Goal: Communication & Community: Share content

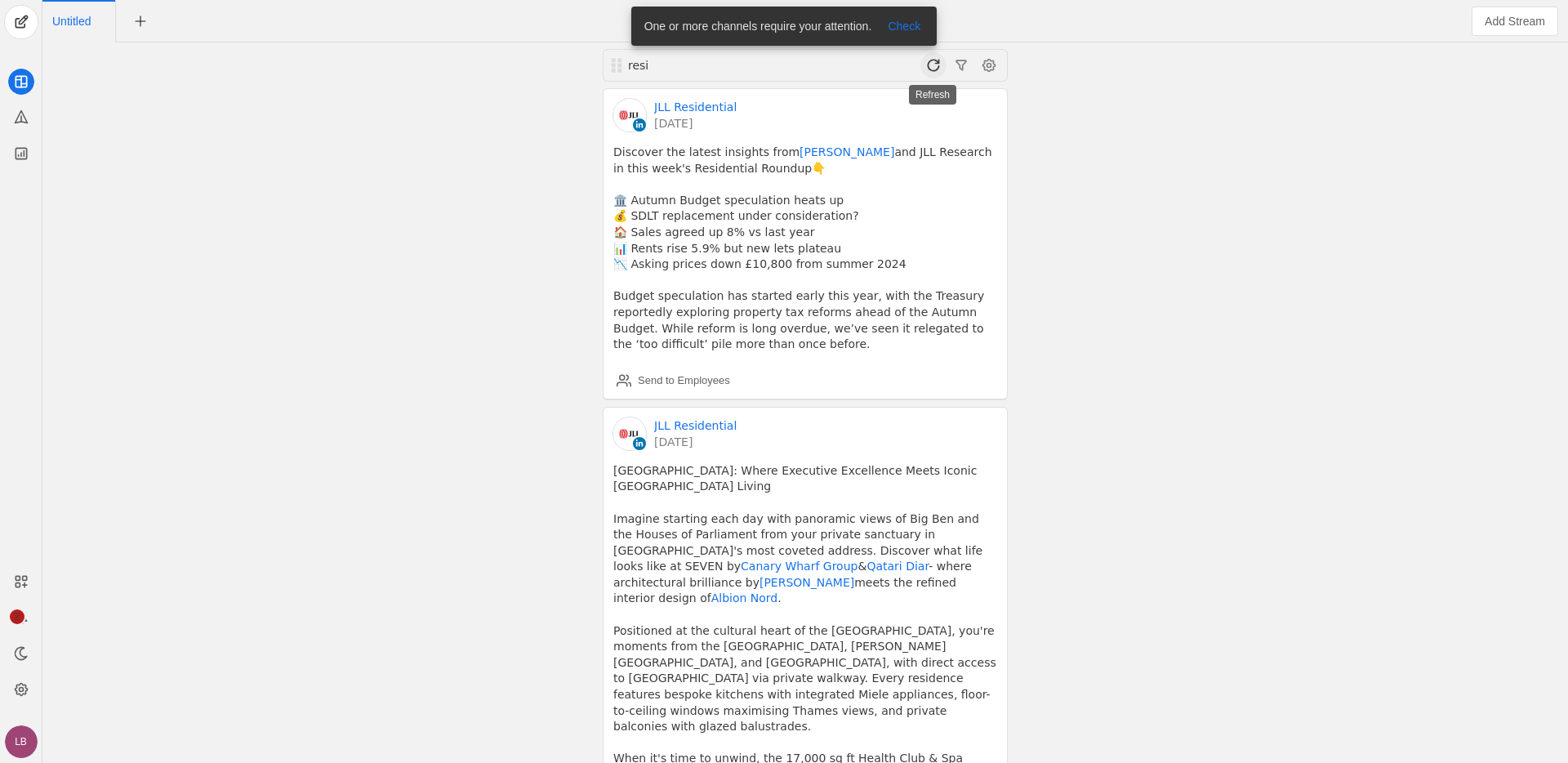
click at [932, 65] on span at bounding box center [933, 64] width 26 height 26
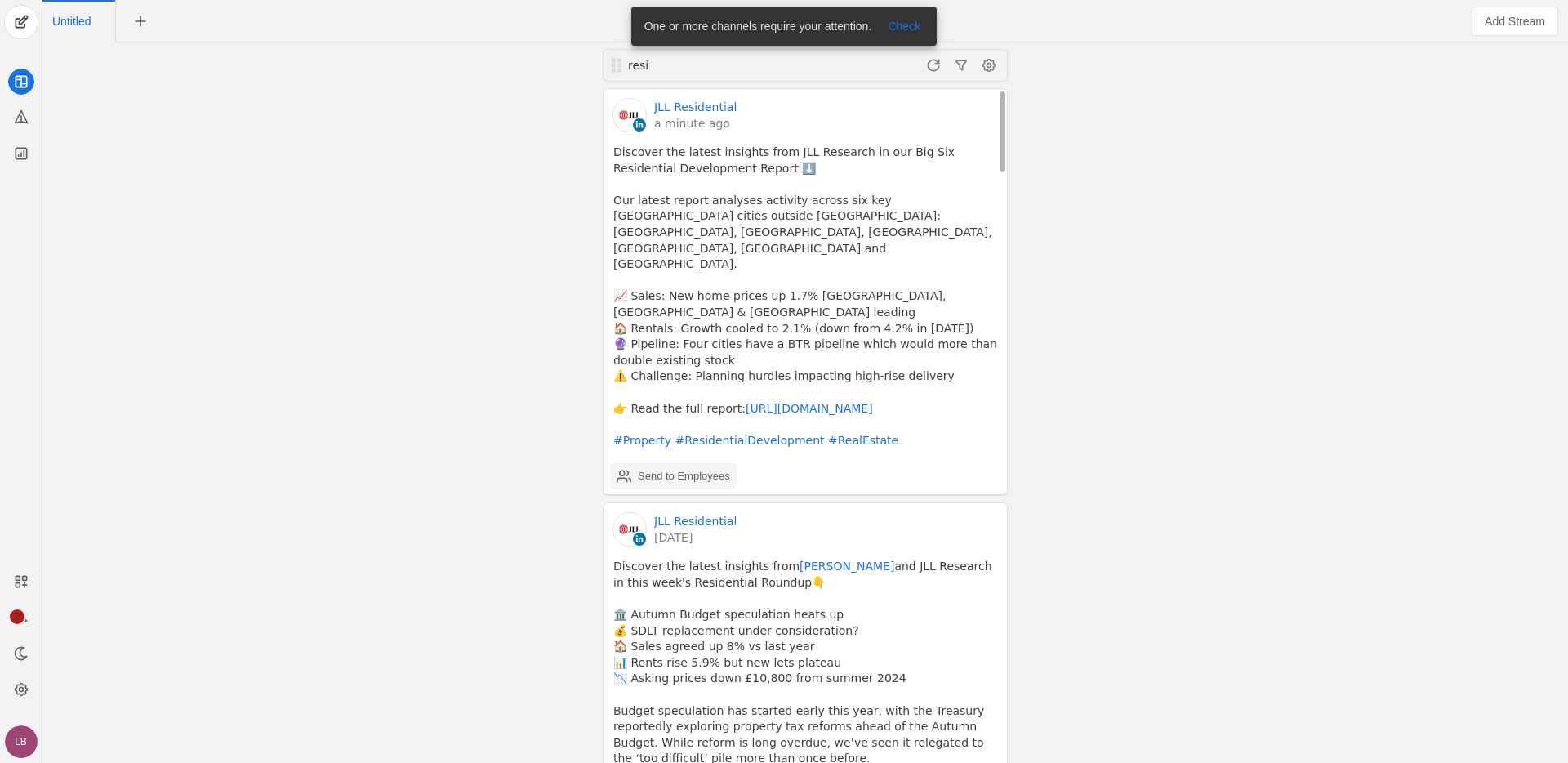
click at [697, 468] on div "Send to Employees" at bounding box center [684, 477] width 92 height 17
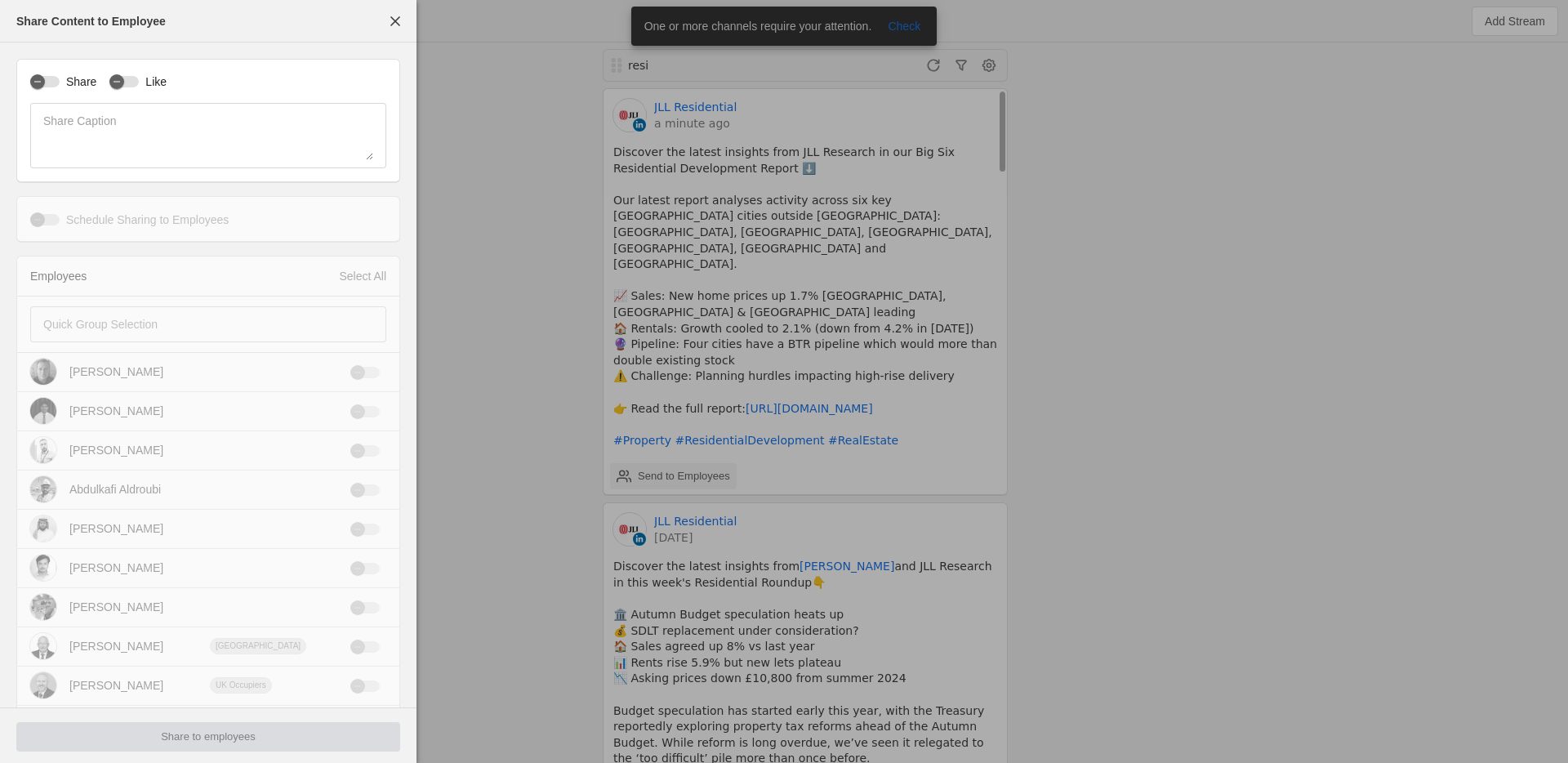
type input "Greenwich Mean Time GMT"
click at [51, 81] on div "button" at bounding box center [44, 82] width 29 height 12
click at [136, 81] on div "button" at bounding box center [124, 82] width 29 height 12
click at [167, 307] on div at bounding box center [197, 324] width 307 height 36
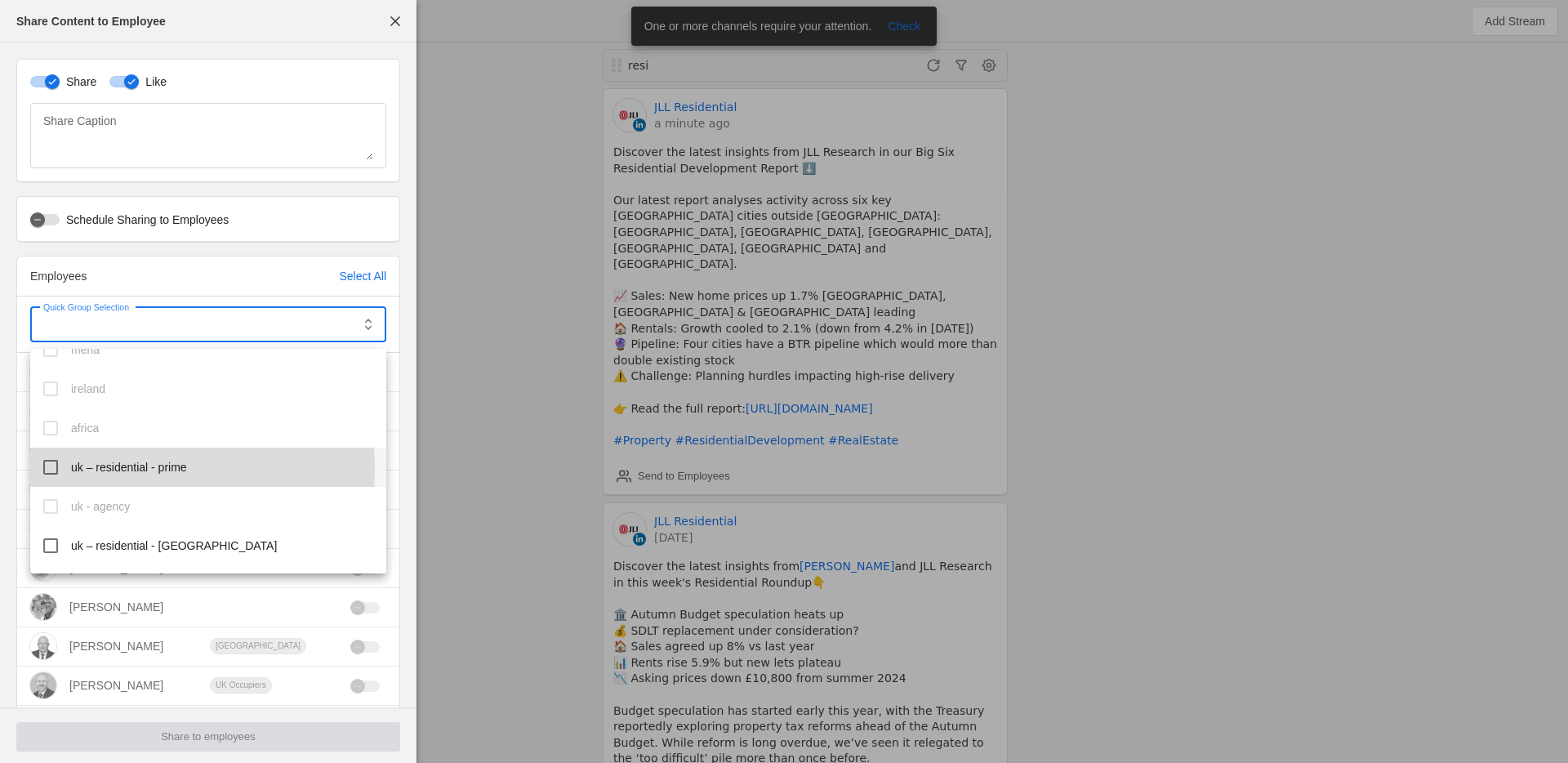
click at [49, 469] on mat-pseudo-checkbox at bounding box center [51, 467] width 15 height 15
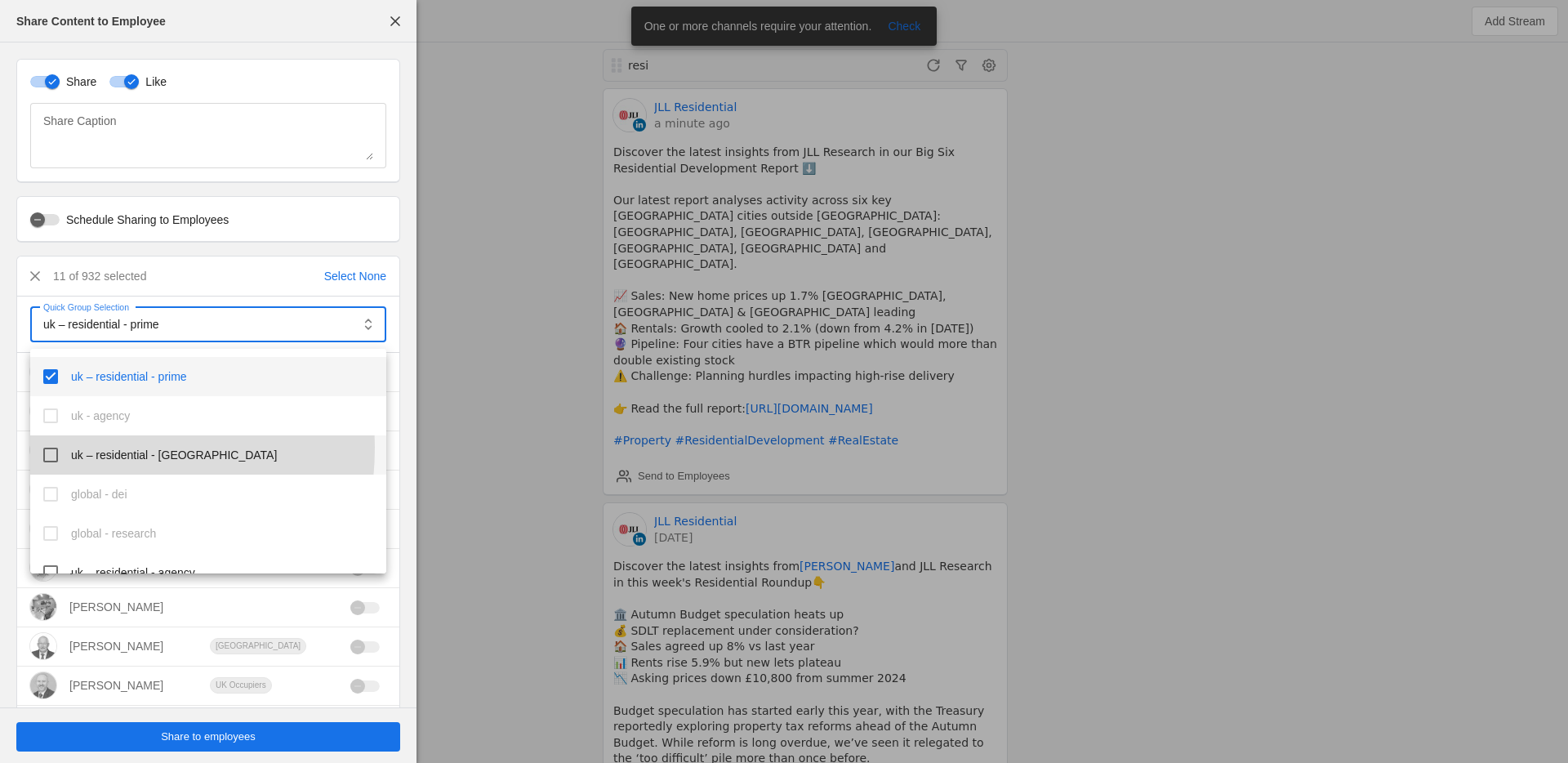
click at [50, 448] on mat-pseudo-checkbox at bounding box center [51, 456] width 15 height 15
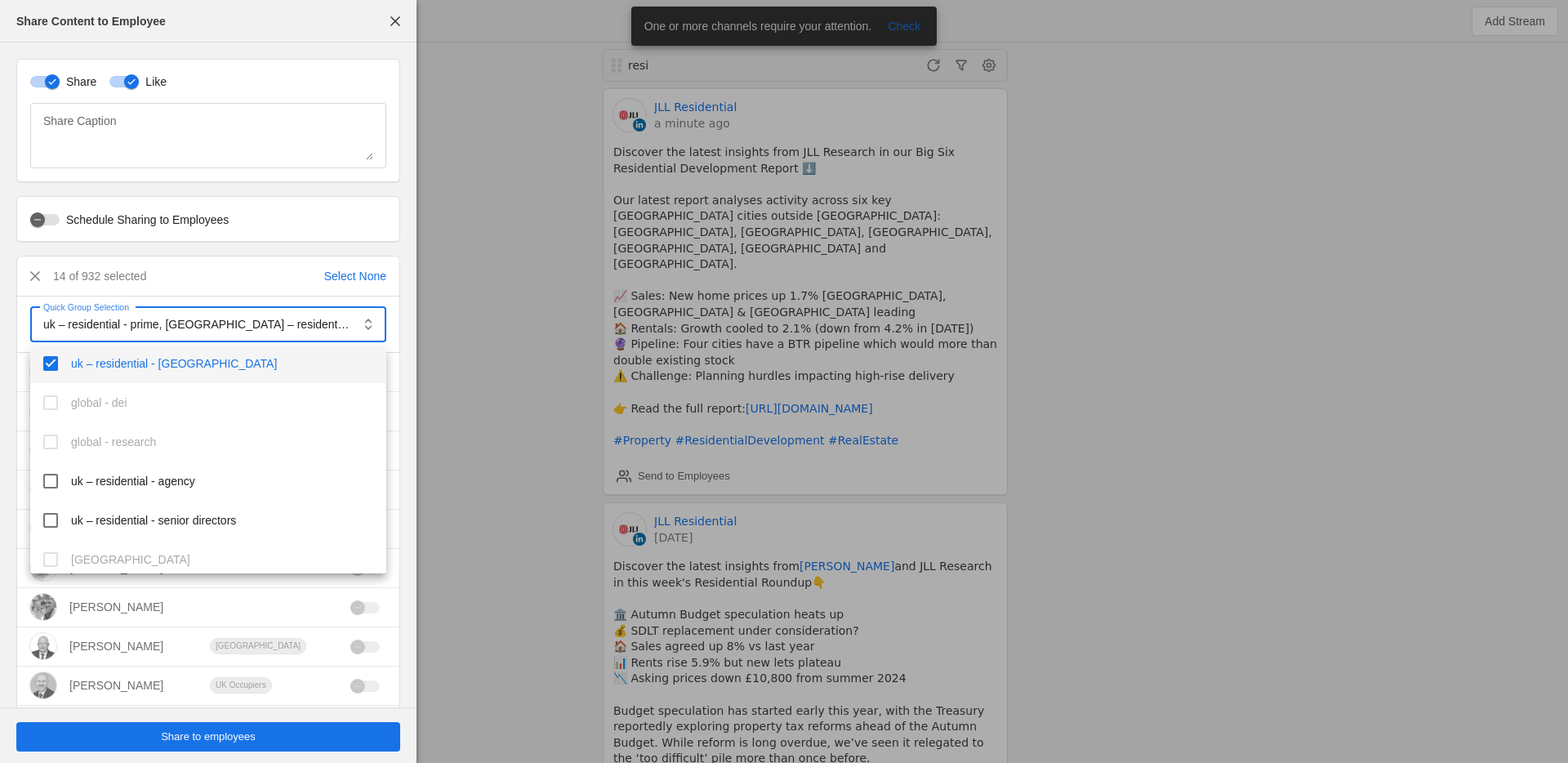
scroll to position [621, 0]
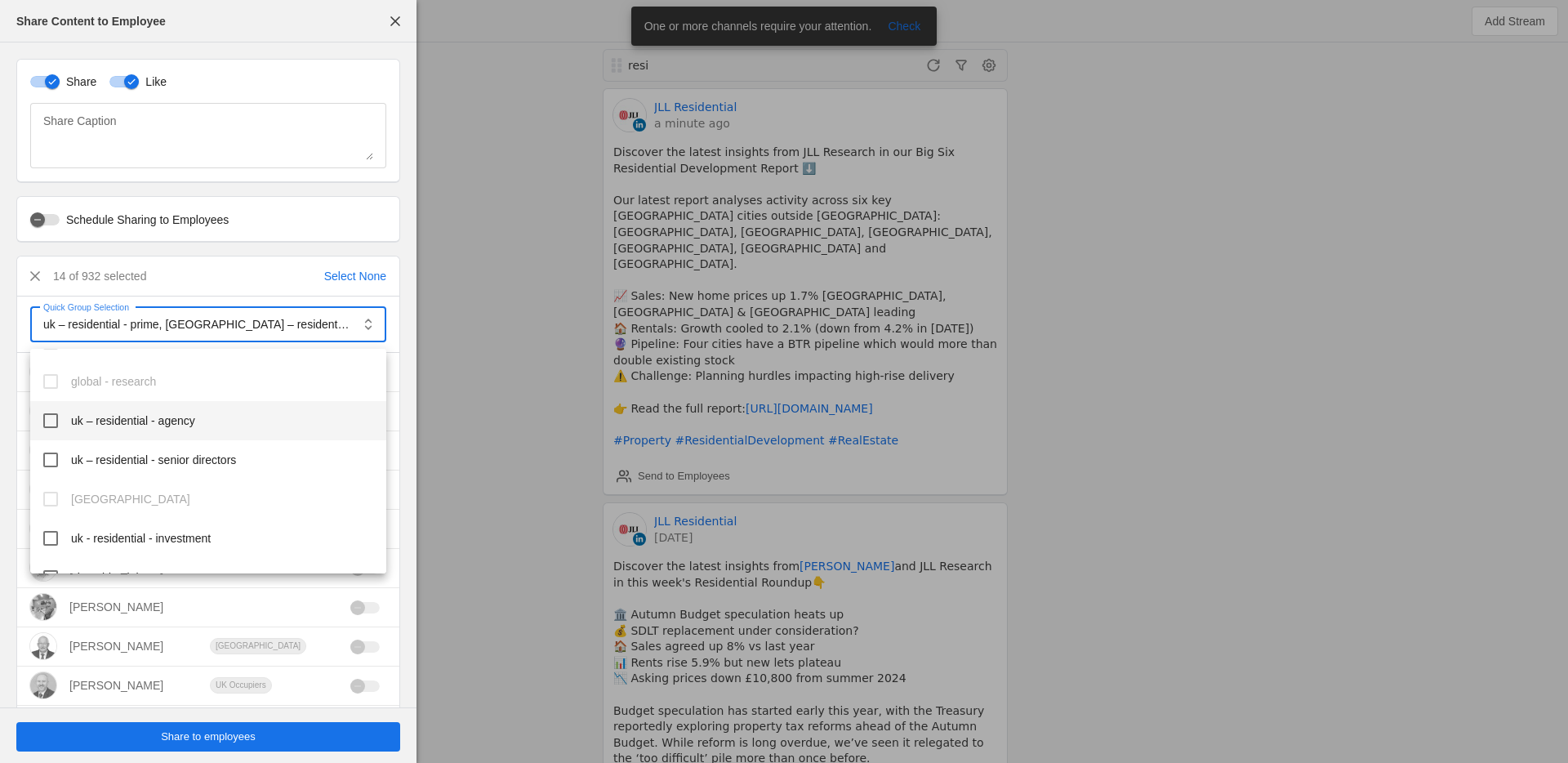
click at [54, 425] on mat-pseudo-checkbox at bounding box center [51, 421] width 15 height 15
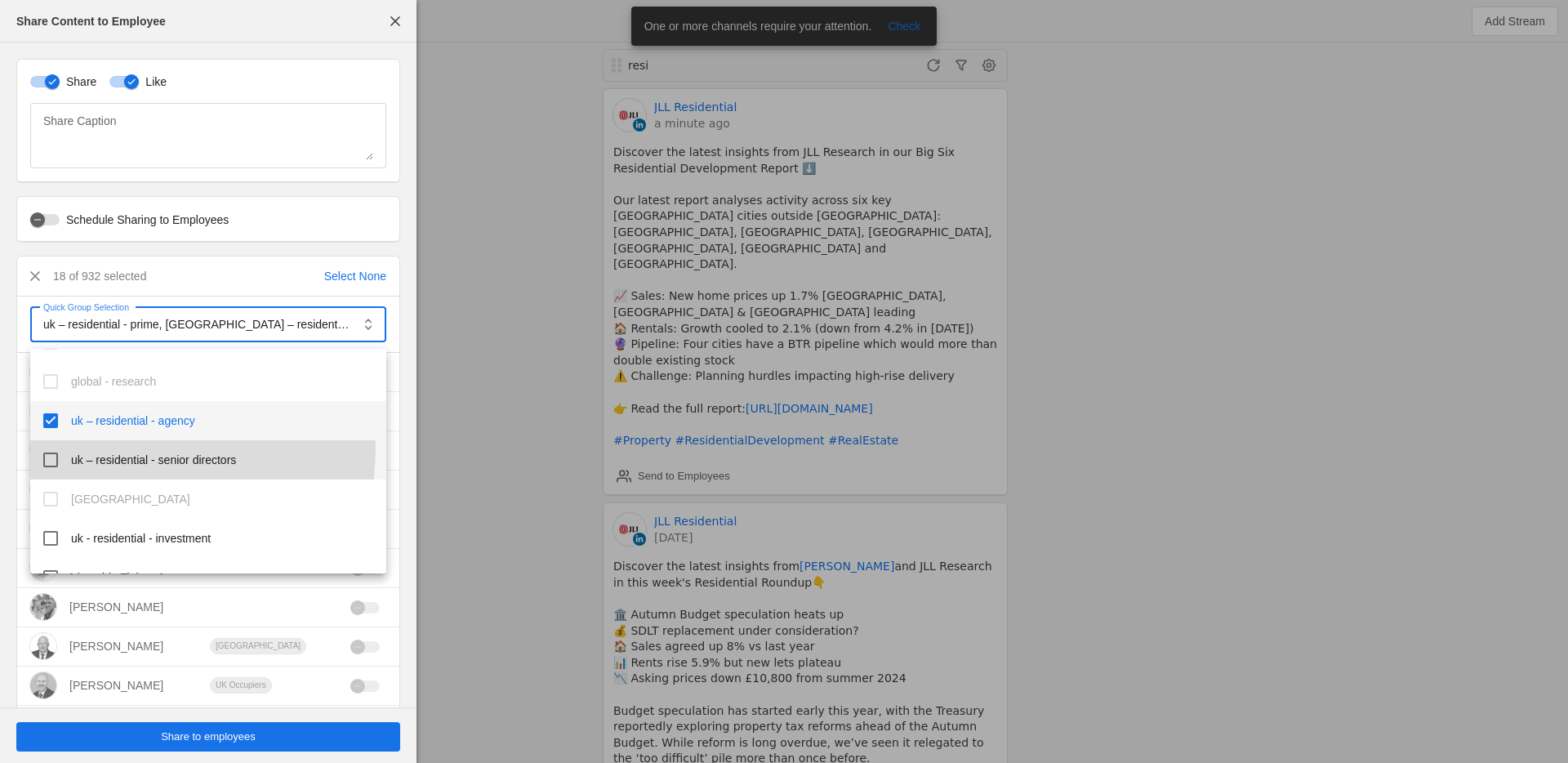
click at [54, 445] on mat-option "uk – residential - senior directors" at bounding box center [208, 460] width 356 height 39
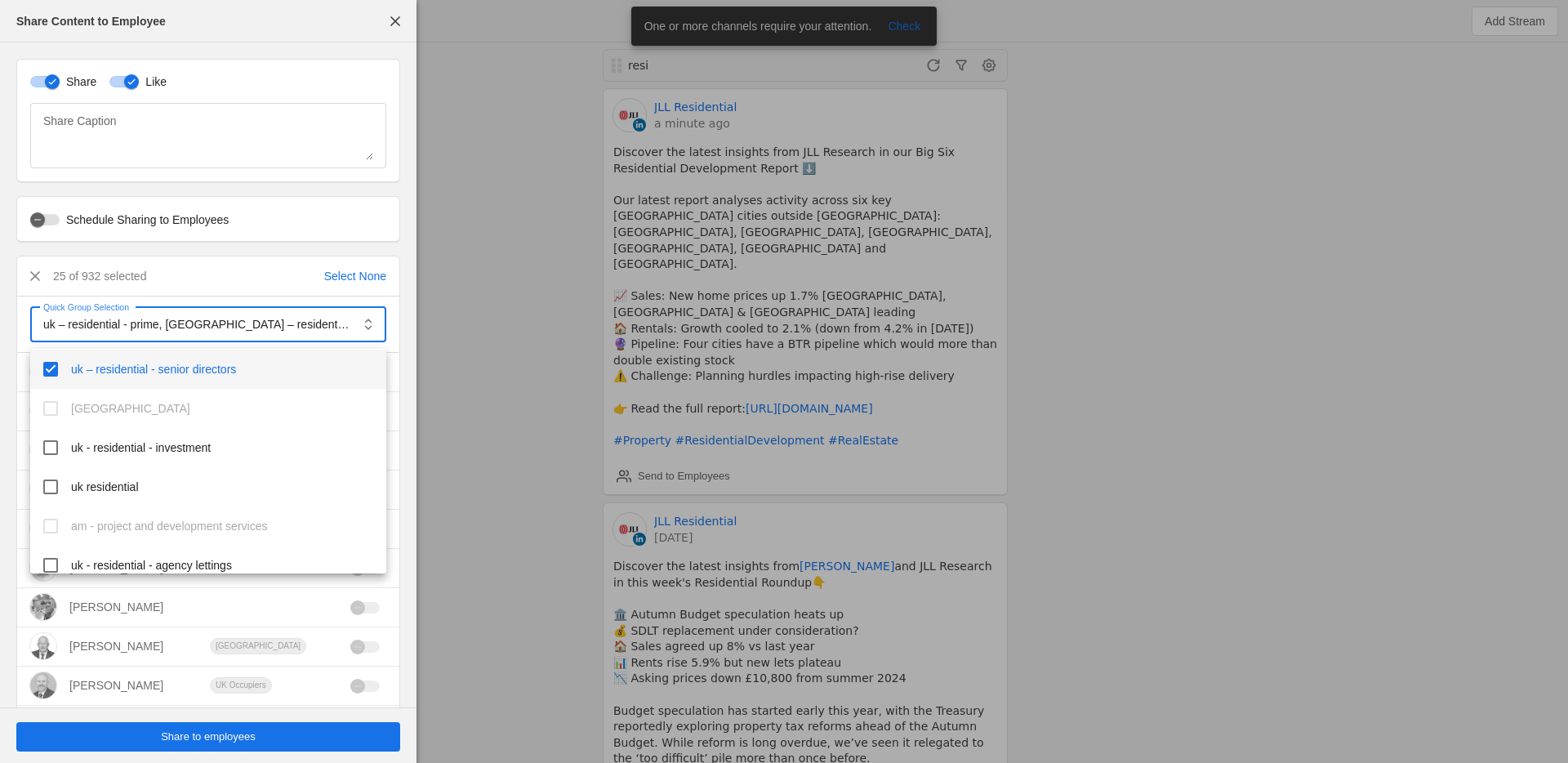
scroll to position [738, 0]
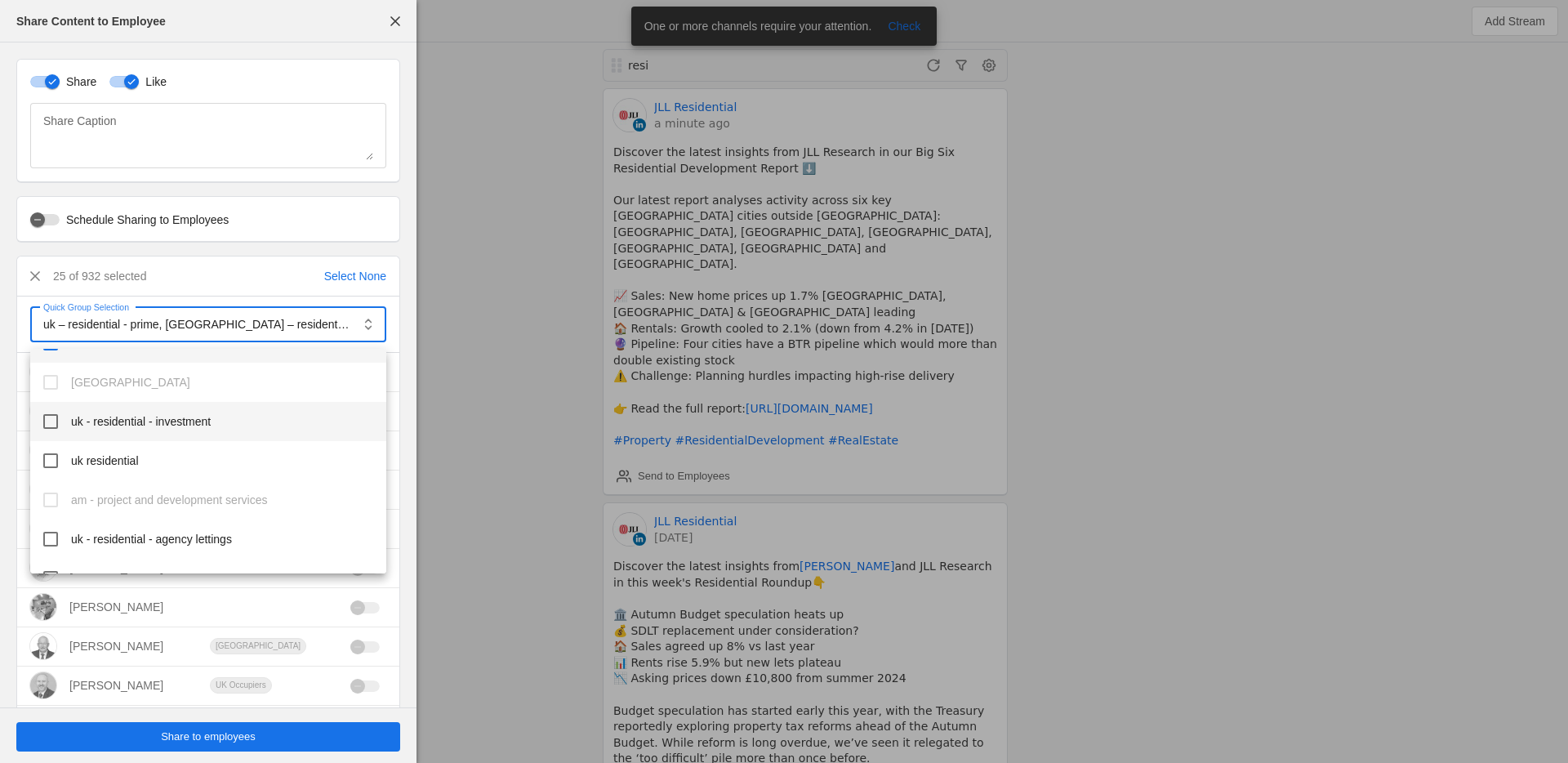
click at [52, 419] on mat-pseudo-checkbox at bounding box center [51, 422] width 15 height 15
click at [51, 447] on mat-option "uk residential" at bounding box center [208, 461] width 356 height 39
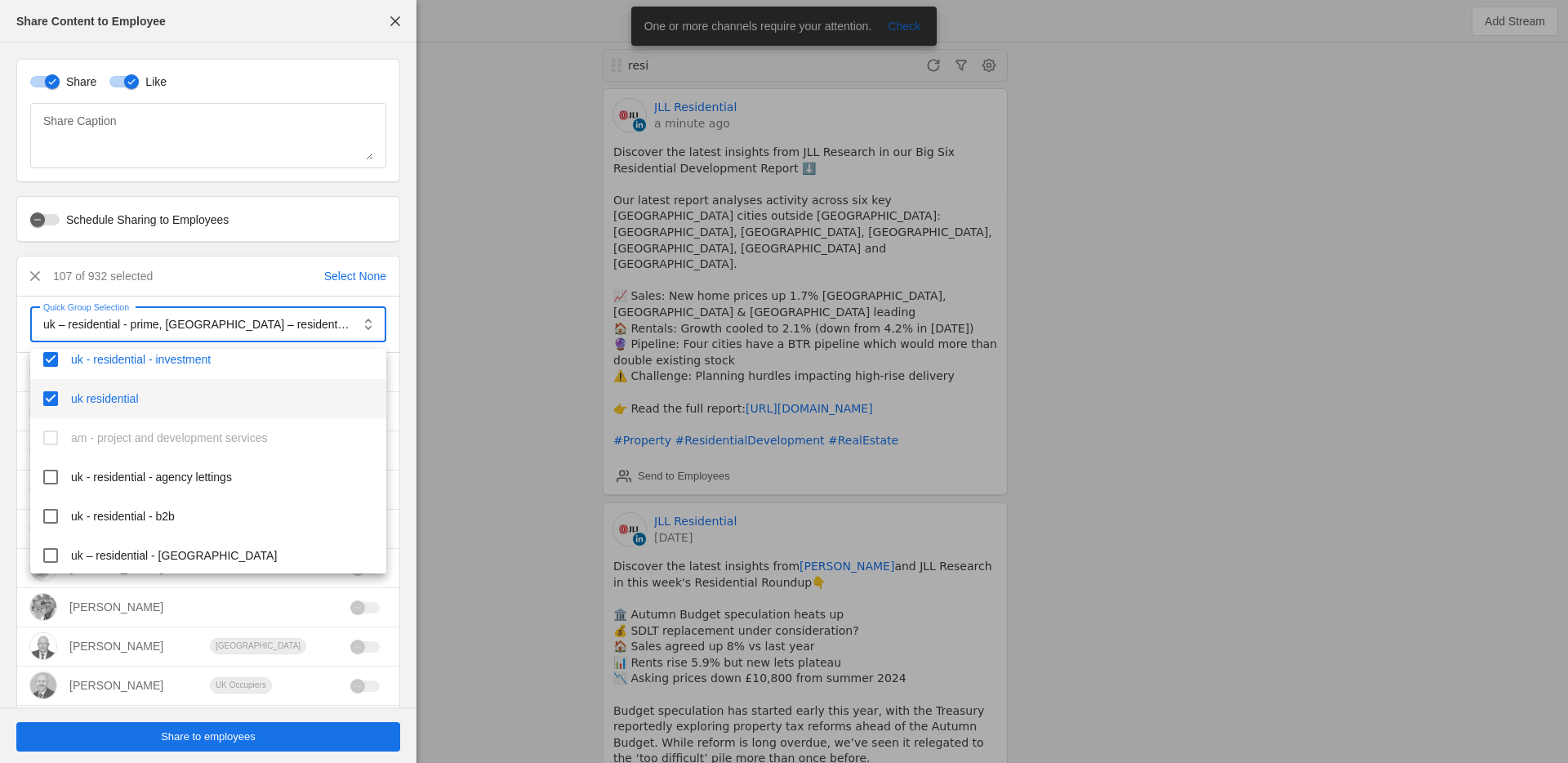
scroll to position [821, 0]
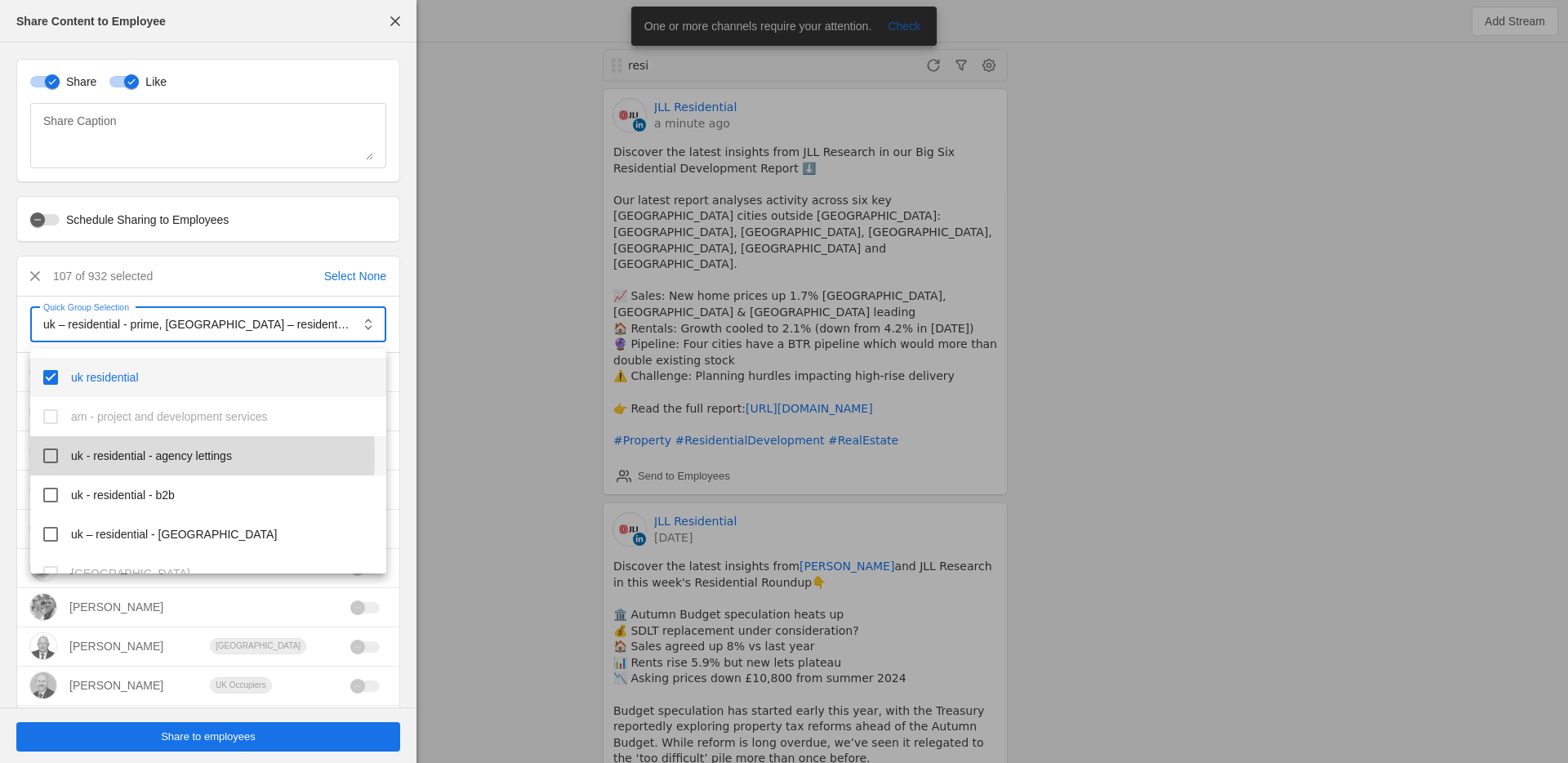
click at [49, 456] on mat-pseudo-checkbox at bounding box center [51, 456] width 15 height 15
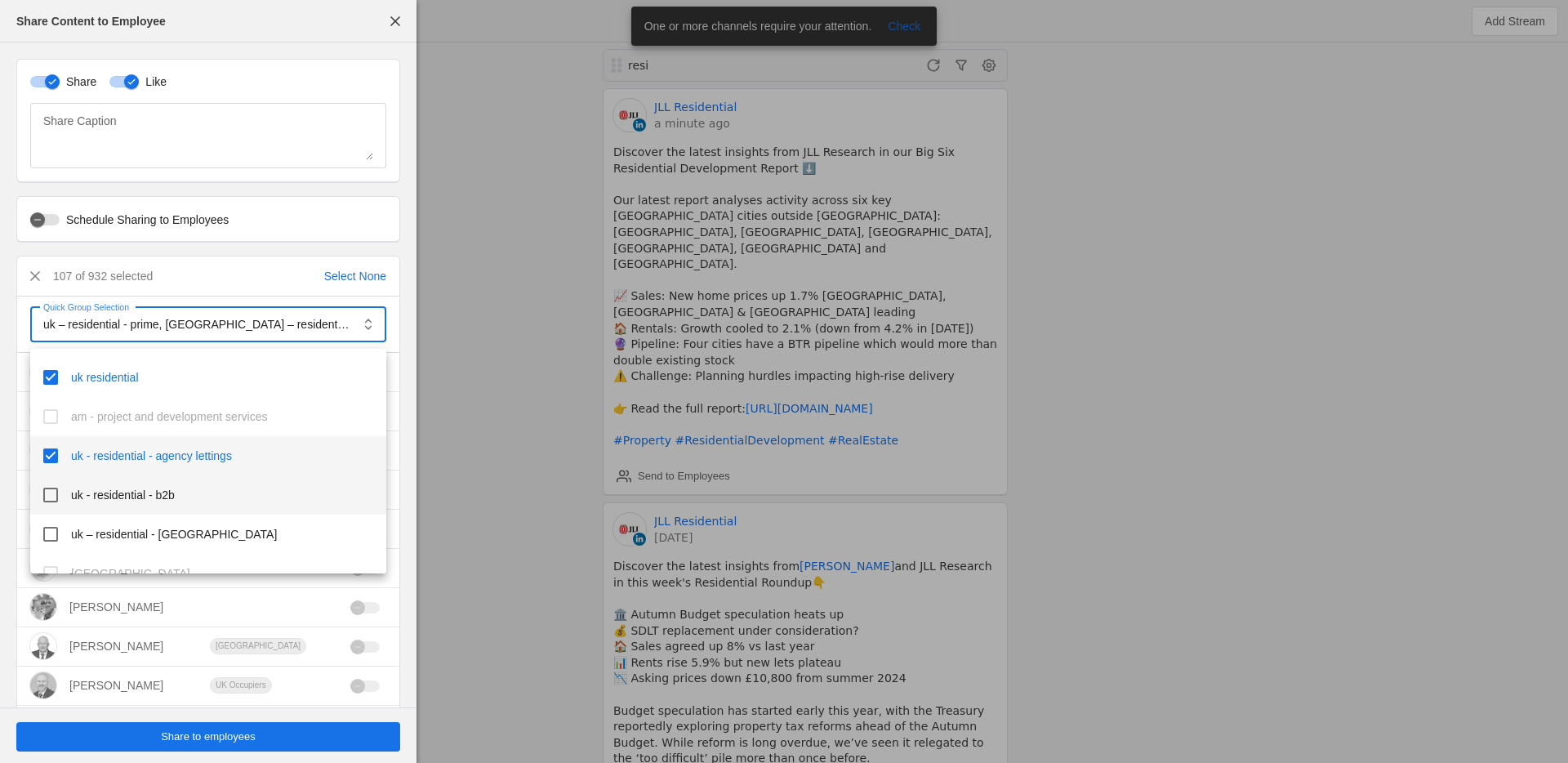
click at [50, 490] on mat-pseudo-checkbox at bounding box center [51, 495] width 15 height 15
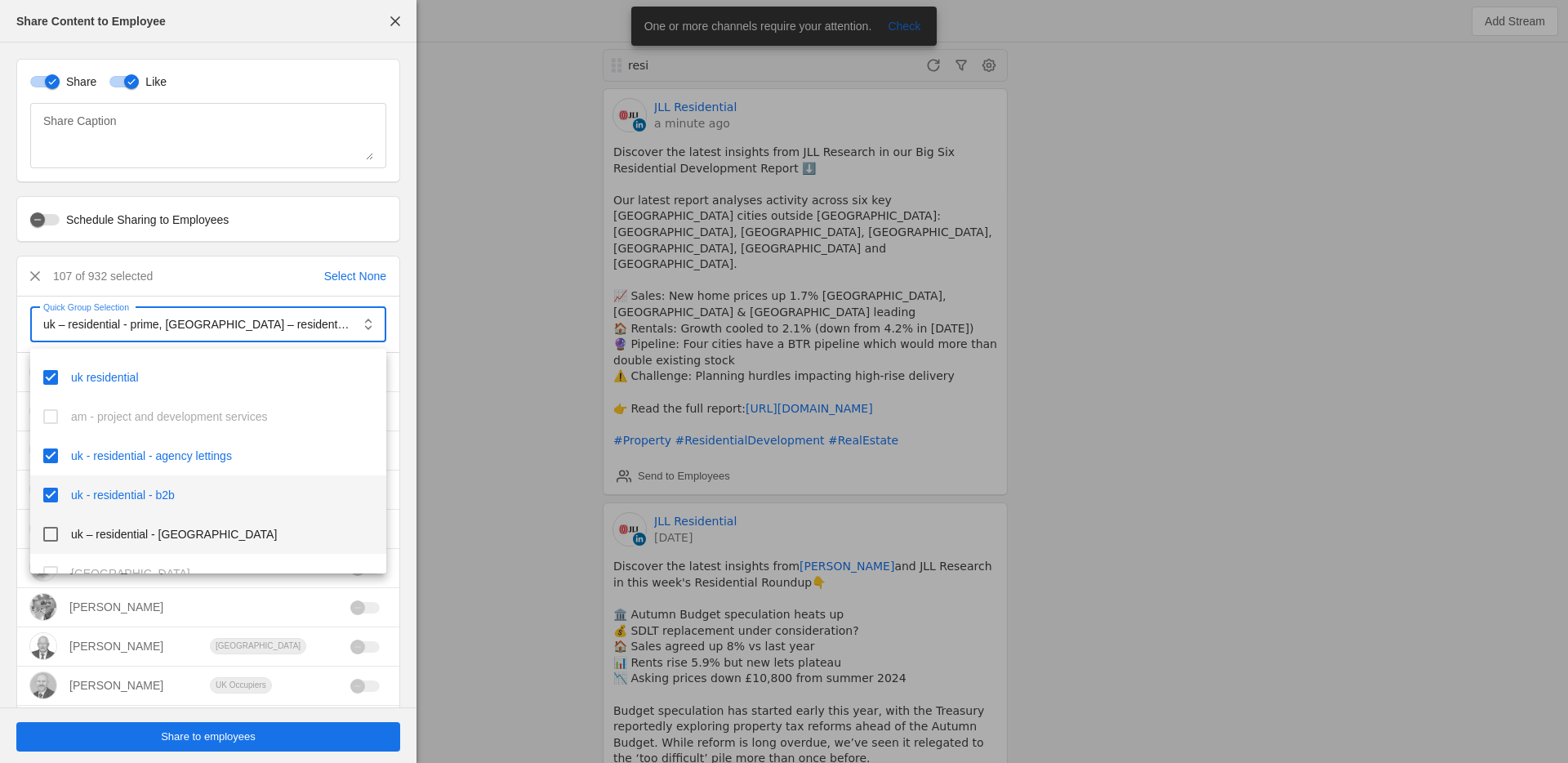
click at [51, 532] on mat-pseudo-checkbox at bounding box center [51, 534] width 15 height 15
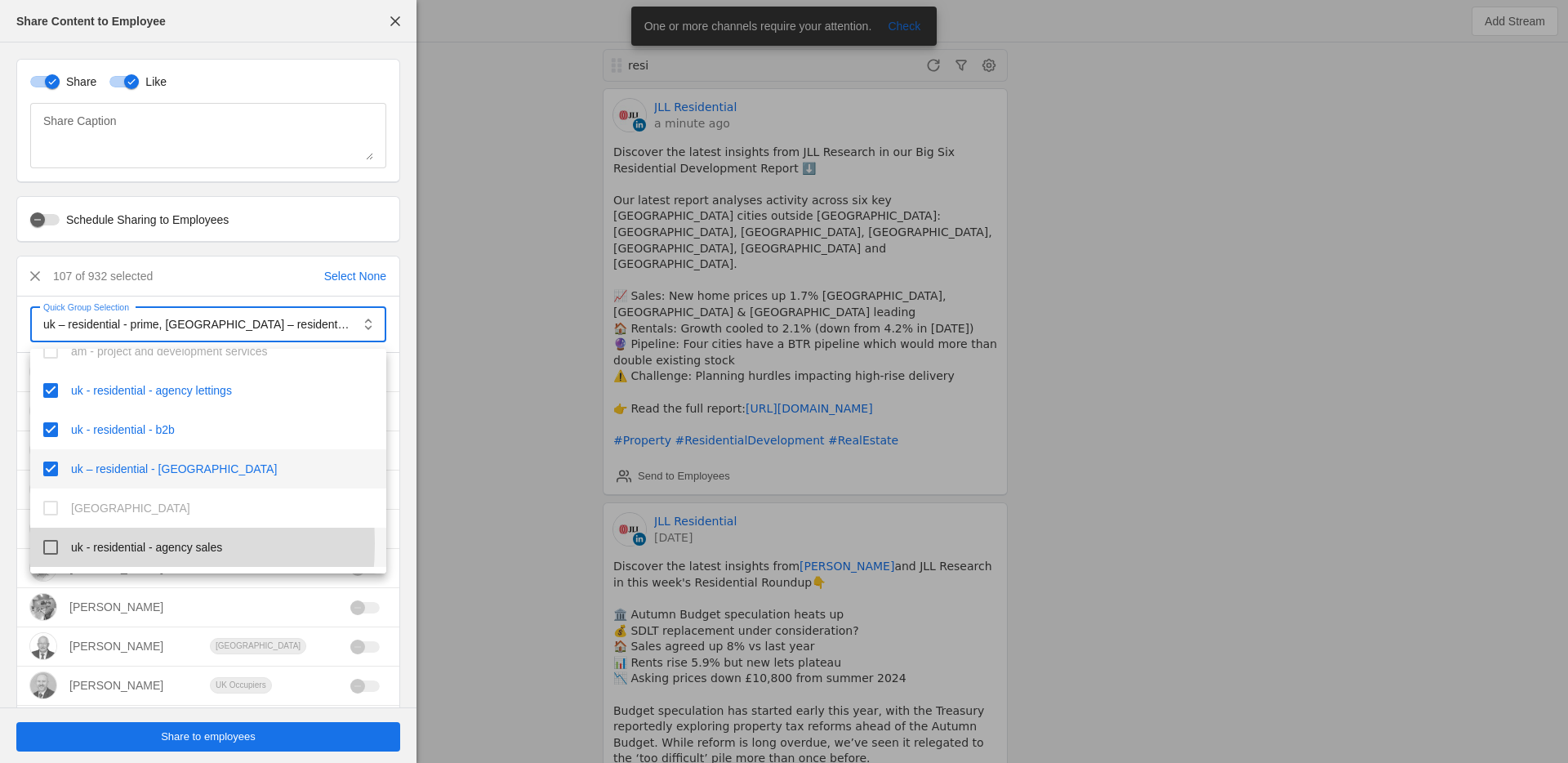
click at [50, 544] on mat-pseudo-checkbox at bounding box center [51, 548] width 15 height 15
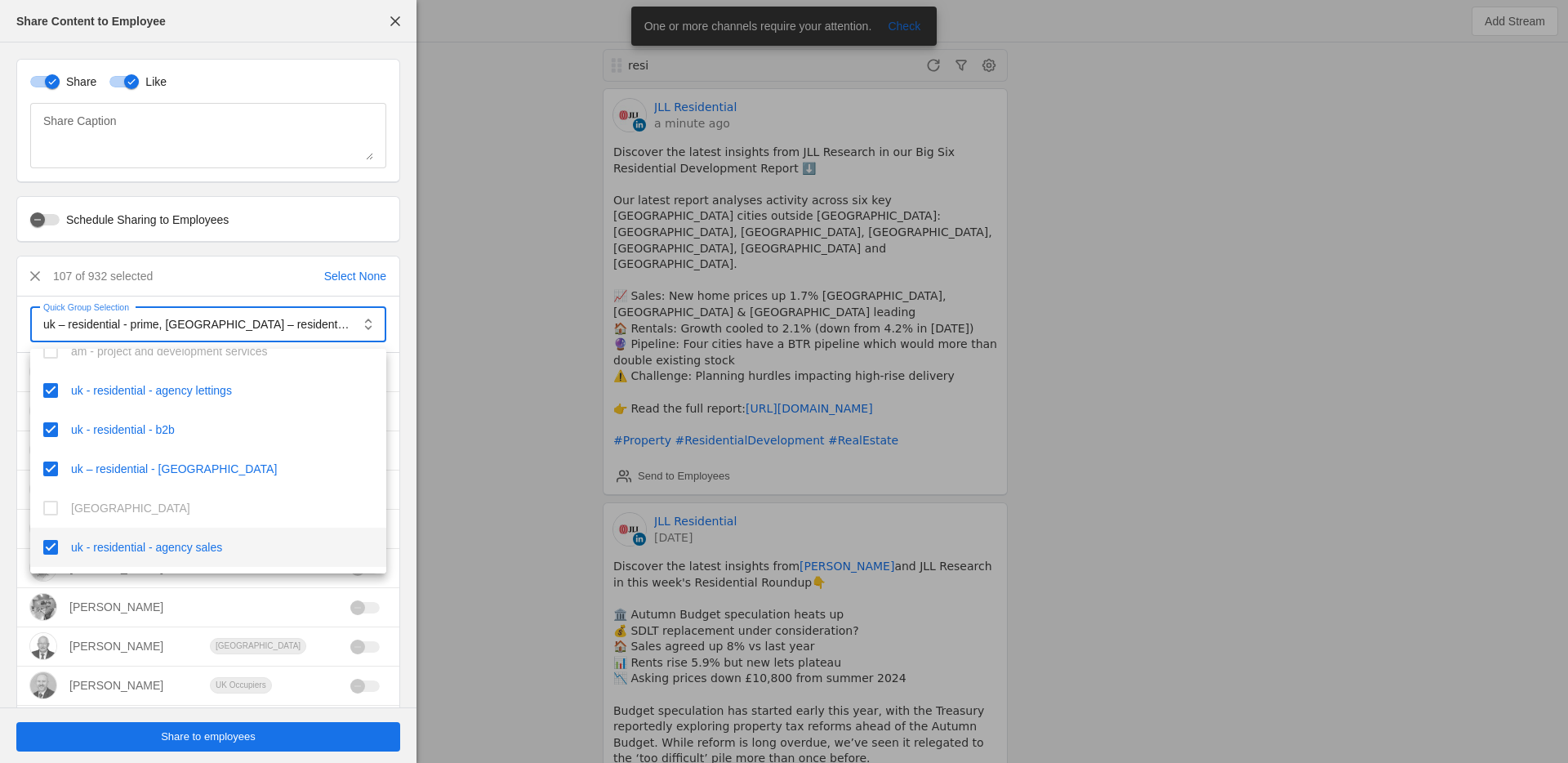
click at [275, 260] on div at bounding box center [784, 381] width 1568 height 763
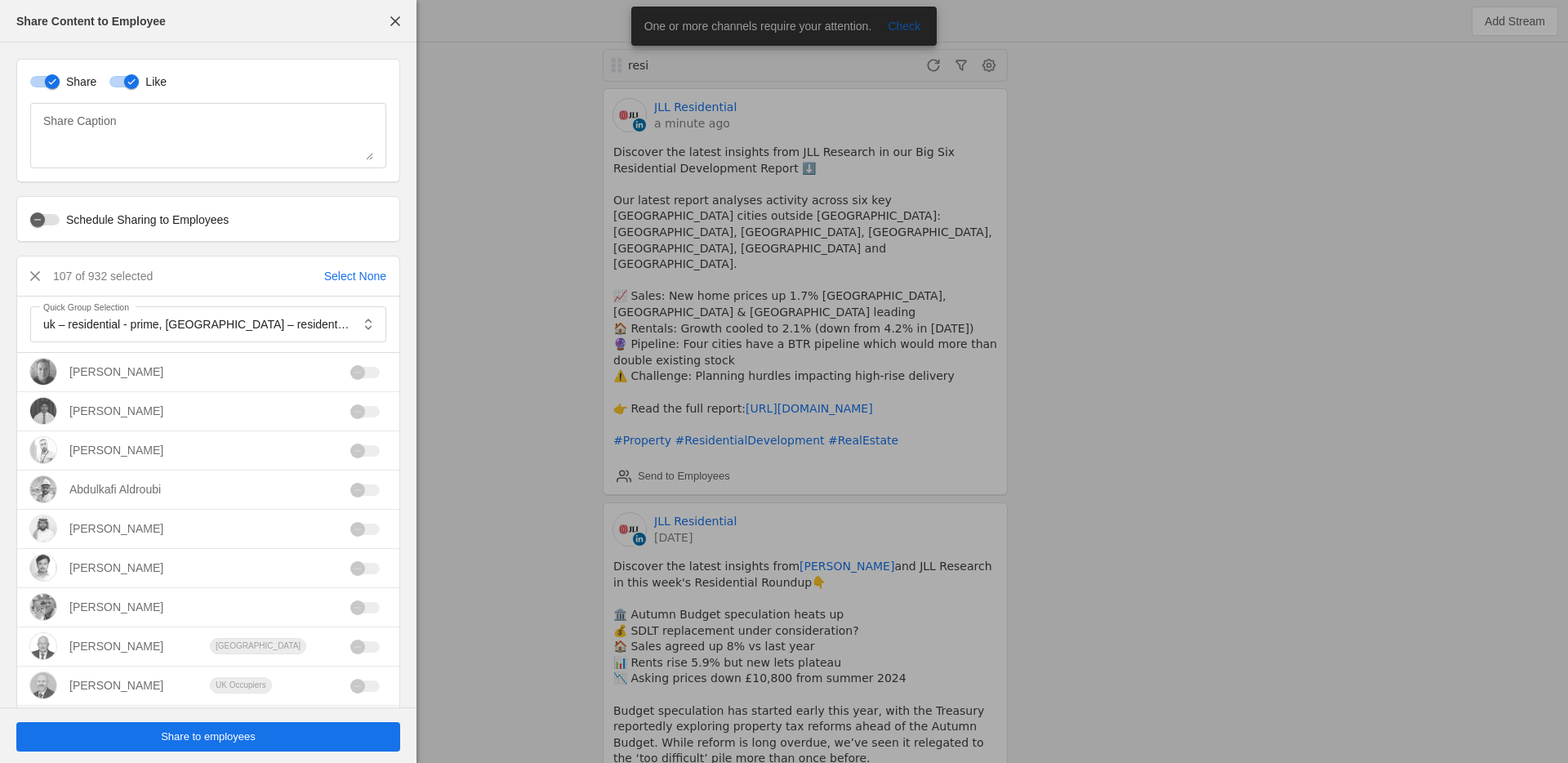
click at [224, 735] on span "Share to employees" at bounding box center [208, 737] width 95 height 17
